Goal: Find specific page/section: Find specific page/section

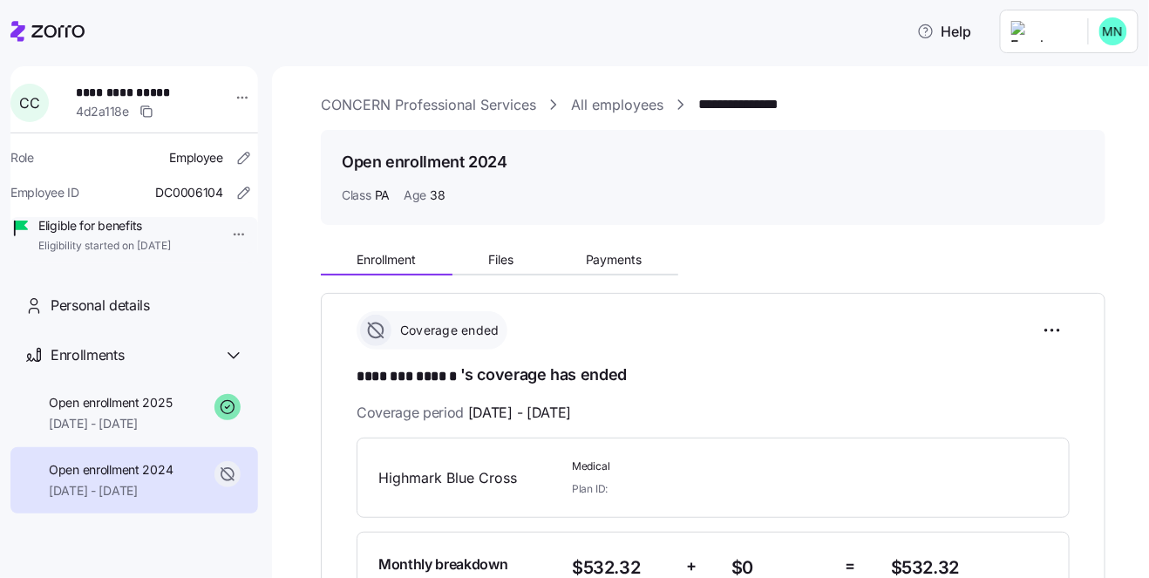
scroll to position [240, 0]
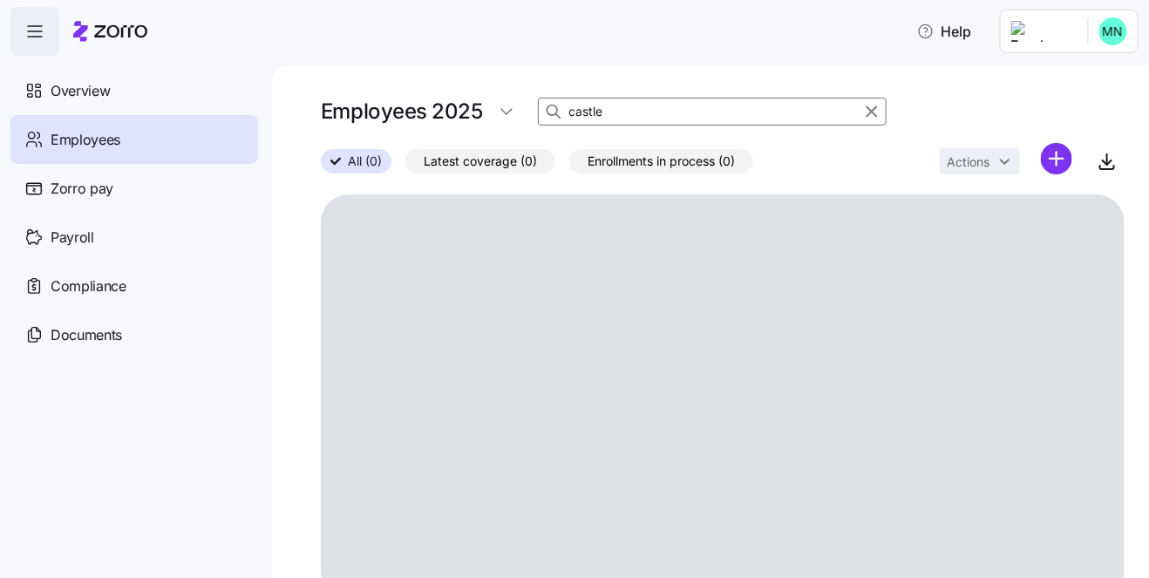
click at [620, 111] on input "castle" at bounding box center [712, 112] width 349 height 28
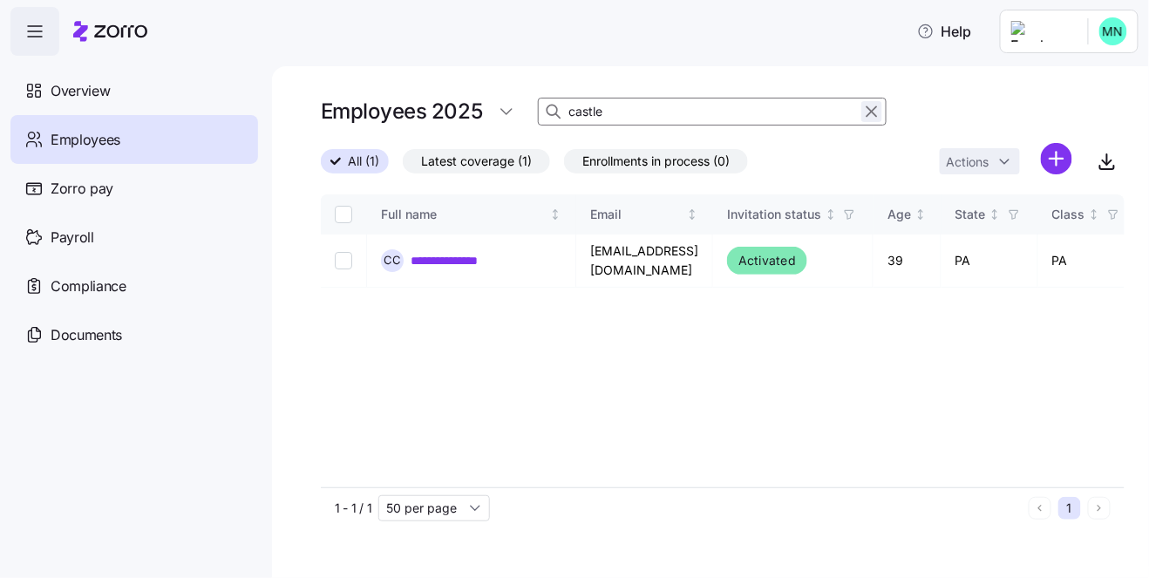
click at [871, 113] on icon "button" at bounding box center [872, 112] width 10 height 10
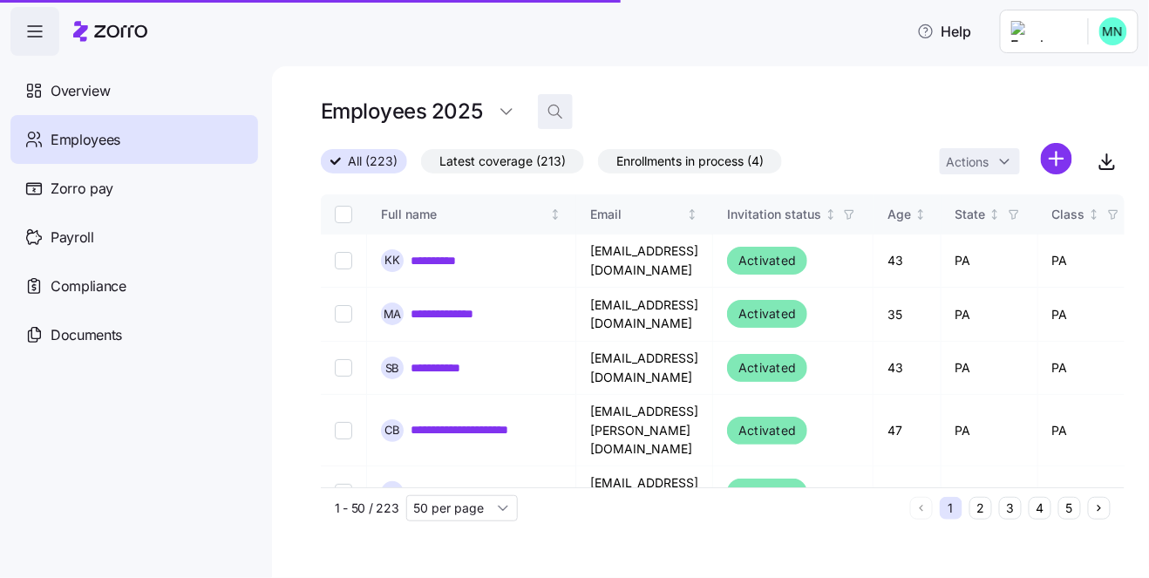
click at [559, 115] on icon "button" at bounding box center [554, 111] width 17 height 17
click at [583, 112] on input at bounding box center [712, 112] width 349 height 28
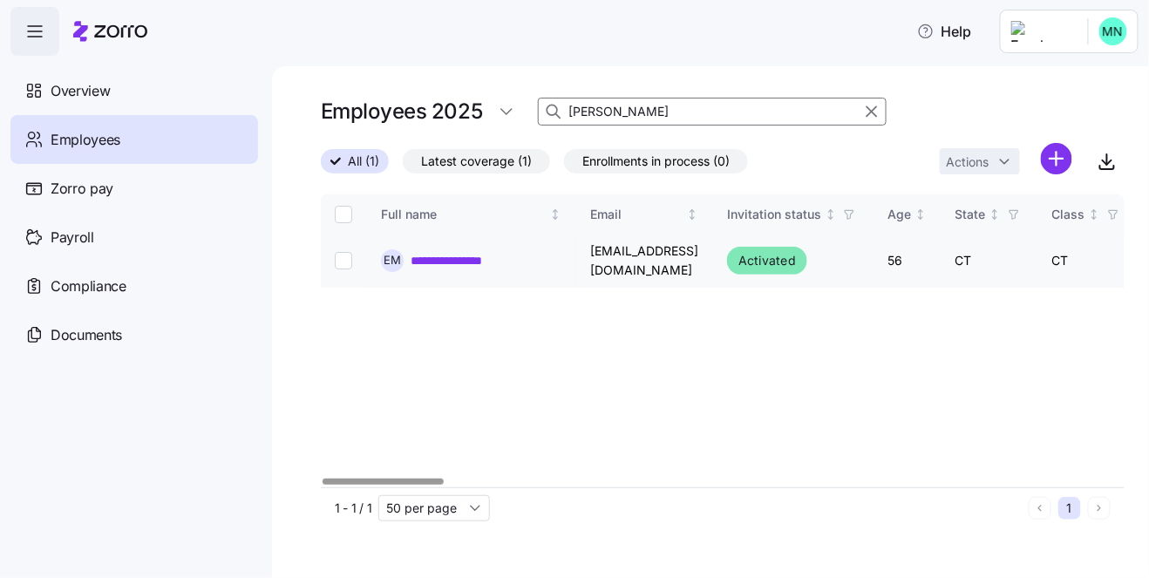
type input "[PERSON_NAME]"
click at [472, 268] on link "**********" at bounding box center [459, 260] width 98 height 17
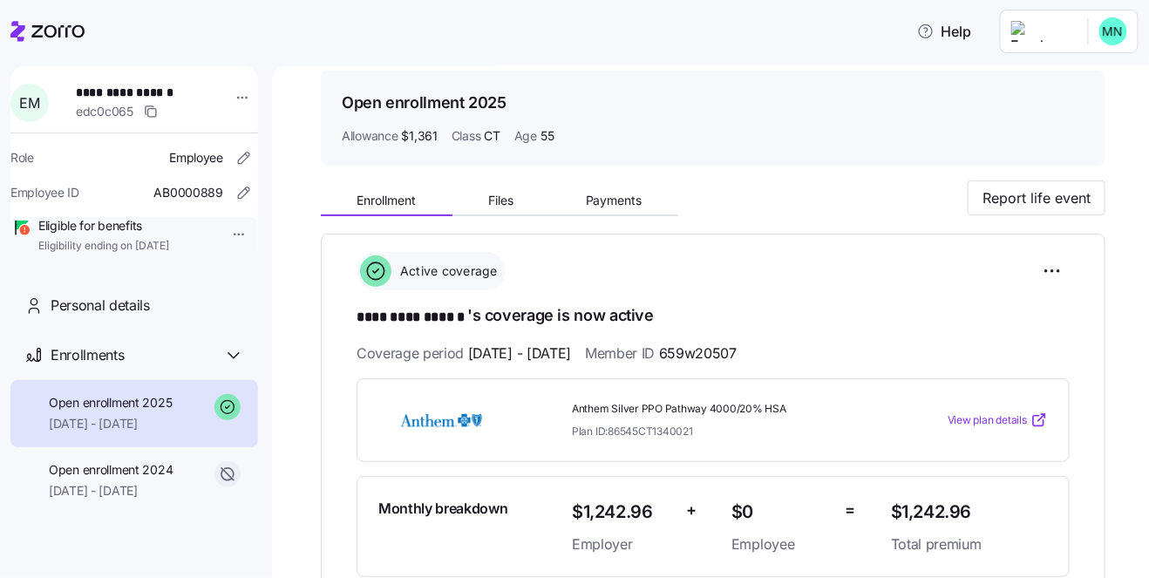
scroll to position [119, 0]
